Goal: Task Accomplishment & Management: Complete application form

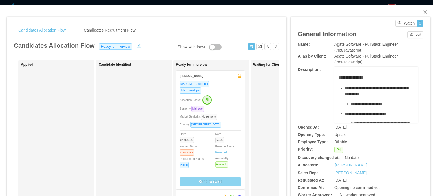
click at [210, 182] on button "Send to sales" at bounding box center [211, 181] width 62 height 8
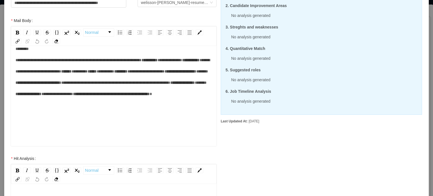
scroll to position [56, 0]
drag, startPoint x: 56, startPoint y: 83, endPoint x: 67, endPoint y: 83, distance: 10.4
click at [67, 83] on div "**********" at bounding box center [114, 77] width 197 height 68
drag, startPoint x: 47, startPoint y: 107, endPoint x: 59, endPoint y: 107, distance: 12.1
click at [195, 85] on span "*****" at bounding box center [201, 83] width 12 height 4
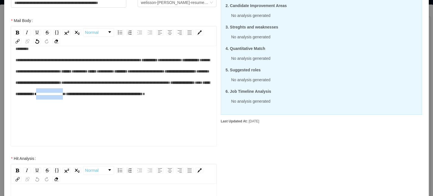
drag, startPoint x: 51, startPoint y: 118, endPoint x: 85, endPoint y: 117, distance: 33.8
click at [66, 96] on span "**********" at bounding box center [50, 94] width 32 height 4
click at [137, 111] on div "**********" at bounding box center [114, 77] width 197 height 68
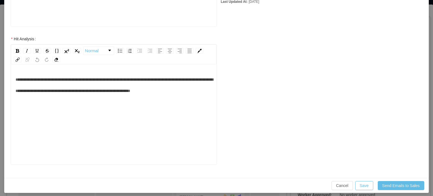
scroll to position [207, 0]
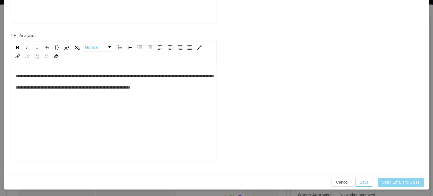
click at [396, 184] on button "Send Emails to Sales" at bounding box center [401, 182] width 47 height 9
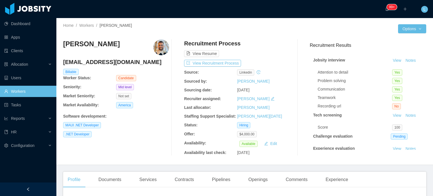
click at [127, 61] on h4 "welissonarleyvs@gmail.com" at bounding box center [116, 62] width 106 height 8
copy h4 "welissonarleyvs@gmail.com"
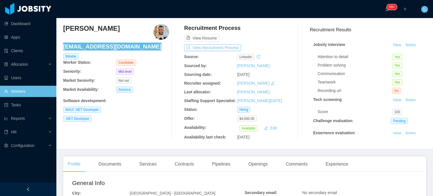
scroll to position [85, 0]
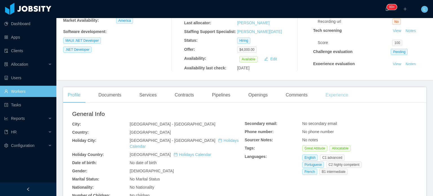
click at [330, 97] on div "Experience" at bounding box center [337, 95] width 32 height 16
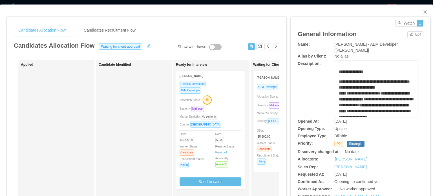
click at [241, 109] on div "ReactJS Developer AEM Developer Allocation Score: 68 Seniority: Mid level Marke…" at bounding box center [210, 135] width 68 height 109
click at [271, 114] on span "Market Seniority: No seniority" at bounding box center [277, 113] width 40 height 3
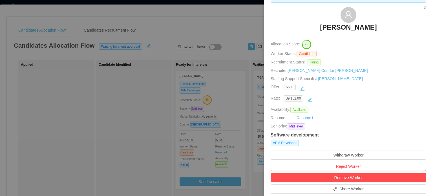
scroll to position [141, 0]
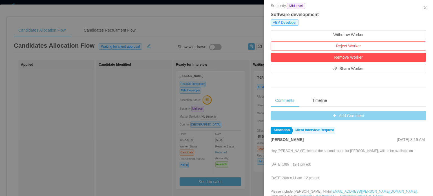
click at [342, 115] on button "Add Comment" at bounding box center [349, 115] width 156 height 9
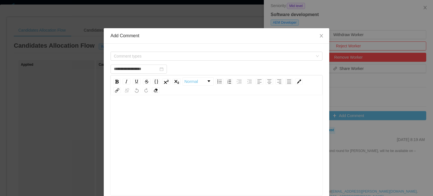
click at [210, 132] on div "rdw-editor" at bounding box center [216, 154] width 203 height 99
click at [162, 59] on span "Comment types" at bounding box center [215, 56] width 202 height 8
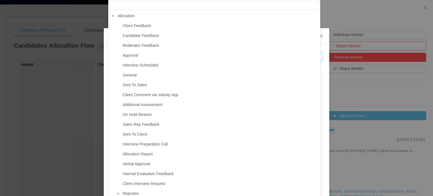
drag, startPoint x: 139, startPoint y: 65, endPoint x: 140, endPoint y: 68, distance: 2.9
click at [139, 65] on span "Interview Scheduled" at bounding box center [141, 65] width 36 height 5
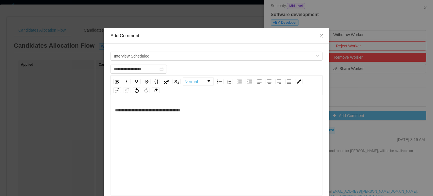
click at [194, 117] on div "**********" at bounding box center [216, 154] width 203 height 99
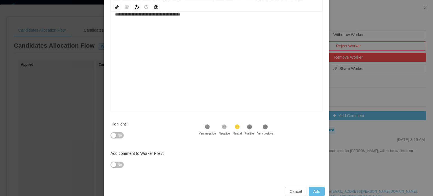
scroll to position [92, 0]
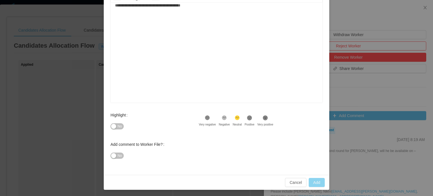
type input "**********"
click at [312, 182] on button "Add" at bounding box center [317, 182] width 16 height 9
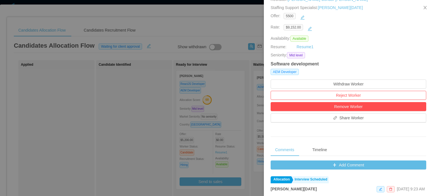
scroll to position [0, 0]
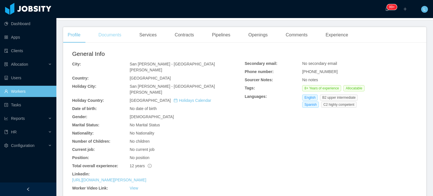
click at [116, 33] on div "Documents" at bounding box center [110, 35] width 32 height 16
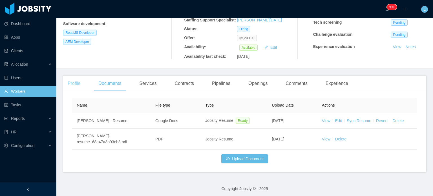
click at [78, 80] on div "Profile" at bounding box center [74, 84] width 22 height 16
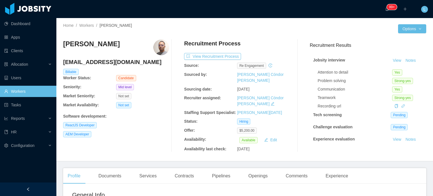
click at [107, 60] on h4 "denis_hp5@hotmail.com" at bounding box center [116, 62] width 106 height 8
copy h4 "denis_hp5@hotmail.com"
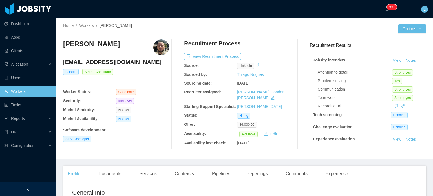
click at [93, 59] on h4 "[EMAIL_ADDRESS][DOMAIN_NAME]" at bounding box center [116, 62] width 106 height 8
click at [94, 59] on h4 "[EMAIL_ADDRESS][DOMAIN_NAME]" at bounding box center [116, 62] width 106 height 8
click at [95, 61] on h4 "[EMAIL_ADDRESS][DOMAIN_NAME]" at bounding box center [116, 62] width 106 height 8
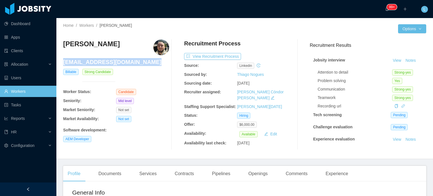
click at [95, 61] on h4 "macrot_zip@hotmail.com" at bounding box center [116, 62] width 106 height 8
copy h4 "macrot_zip@hotmail.com"
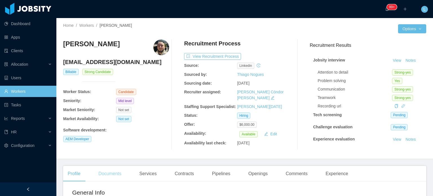
click at [101, 174] on div "Documents" at bounding box center [110, 174] width 32 height 16
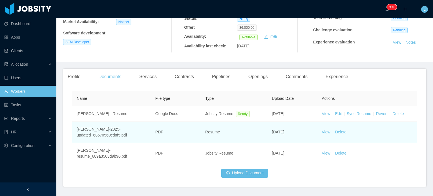
scroll to position [98, 0]
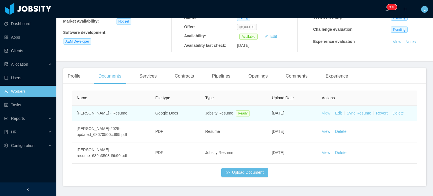
click at [325, 114] on link "View" at bounding box center [326, 113] width 8 height 5
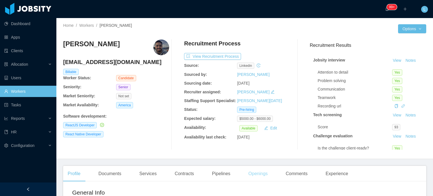
click at [256, 174] on div "Openings" at bounding box center [258, 174] width 28 height 16
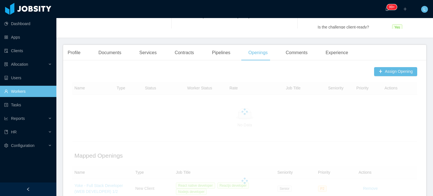
scroll to position [141, 0]
